Goal: Information Seeking & Learning: Learn about a topic

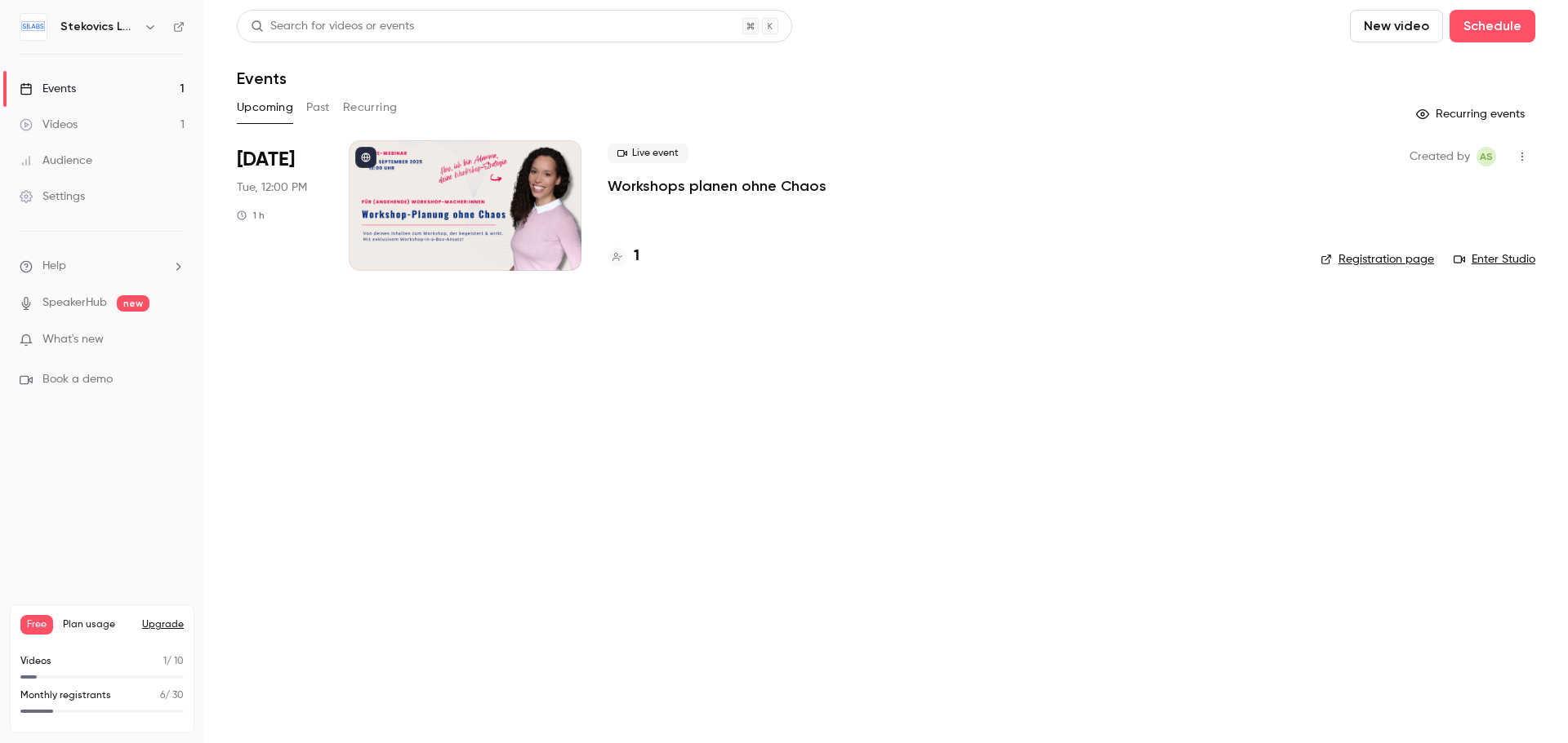
click at [55, 120] on div "Videos" at bounding box center [48, 125] width 58 height 17
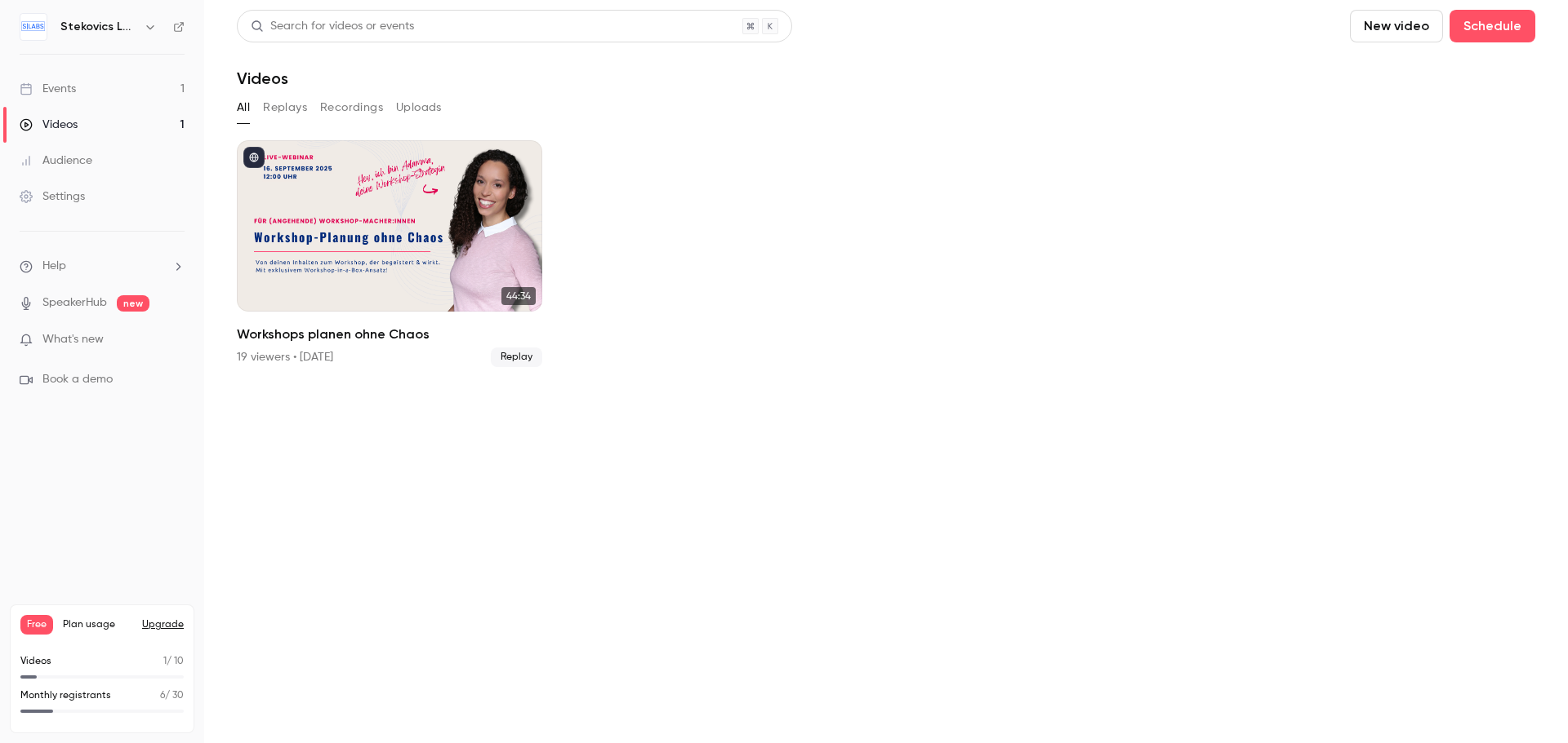
click at [273, 105] on button "Replays" at bounding box center [285, 107] width 44 height 26
click at [364, 104] on button "Recordings" at bounding box center [351, 107] width 63 height 26
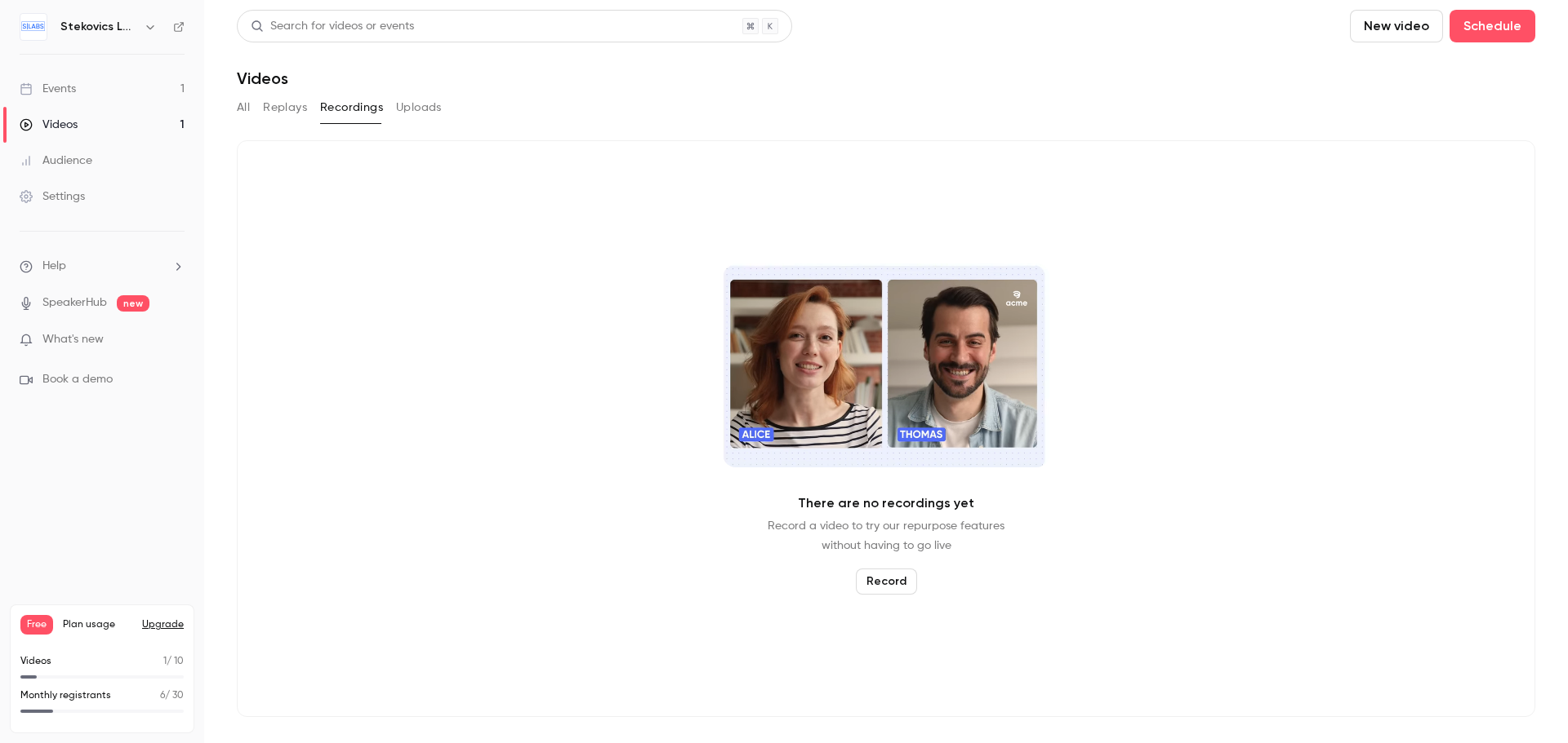
click at [244, 107] on button "All" at bounding box center [243, 107] width 13 height 26
